Goal: Task Accomplishment & Management: Use online tool/utility

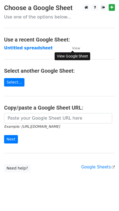
click at [75, 47] on small "View" at bounding box center [76, 48] width 8 height 4
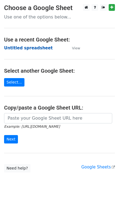
click at [32, 48] on strong "Untitled spreadsheet" at bounding box center [28, 48] width 49 height 5
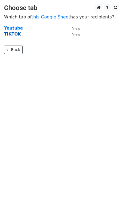
click at [15, 34] on strong "TIKTOK" at bounding box center [12, 34] width 17 height 5
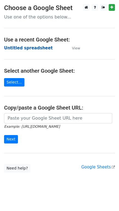
click at [21, 46] on strong "Untitled spreadsheet" at bounding box center [28, 48] width 49 height 5
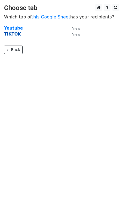
click at [16, 34] on strong "TIKTOK" at bounding box center [12, 34] width 17 height 5
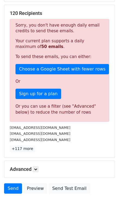
scroll to position [123, 0]
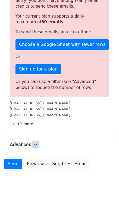
click at [36, 144] on icon at bounding box center [35, 144] width 3 height 3
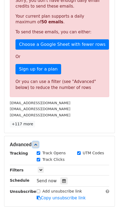
scroll to position [148, 0]
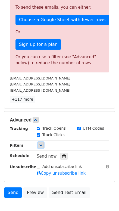
click at [41, 144] on icon at bounding box center [40, 145] width 3 height 3
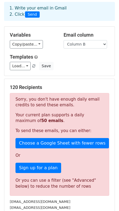
scroll to position [0, 0]
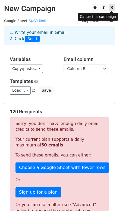
click at [111, 8] on icon at bounding box center [111, 7] width 3 height 4
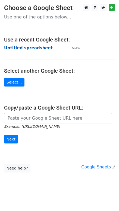
click at [19, 47] on strong "Untitled spreadsheet" at bounding box center [28, 48] width 49 height 5
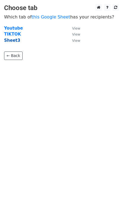
click at [10, 41] on strong "Sheet3" at bounding box center [12, 40] width 16 height 5
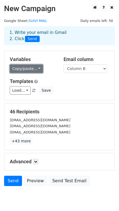
click at [34, 68] on link "Copy/paste..." at bounding box center [26, 69] width 33 height 8
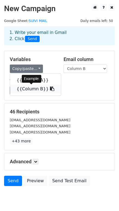
click at [32, 88] on link "{{Column B}}" at bounding box center [35, 89] width 51 height 9
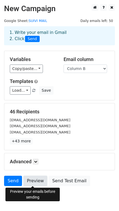
click at [34, 180] on link "Preview" at bounding box center [35, 181] width 24 height 10
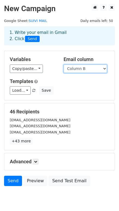
click at [103, 69] on select "Column A Column B" at bounding box center [84, 69] width 43 height 8
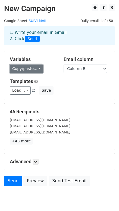
click at [37, 68] on link "Copy/paste..." at bounding box center [26, 69] width 33 height 8
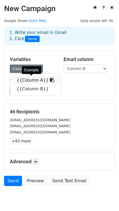
click at [50, 80] on icon at bounding box center [52, 80] width 4 height 4
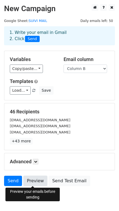
click at [31, 183] on link "Preview" at bounding box center [35, 181] width 24 height 10
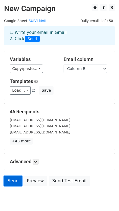
click at [14, 181] on link "Send" at bounding box center [13, 181] width 18 height 10
